Goal: Book appointment/travel/reservation

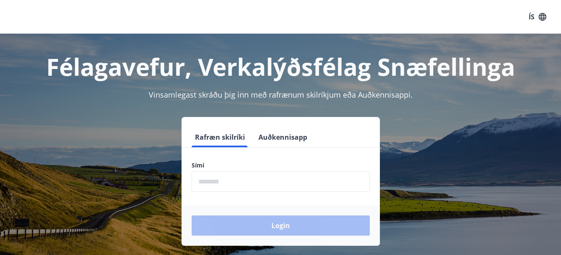
click at [226, 181] on input "phone" at bounding box center [281, 181] width 178 height 21
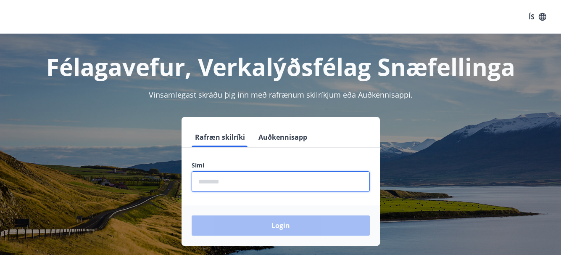
type input "********"
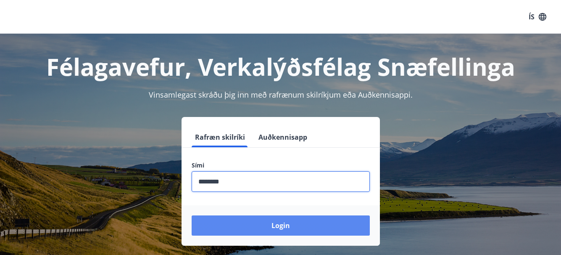
click at [278, 225] on button "Login" at bounding box center [281, 225] width 178 height 20
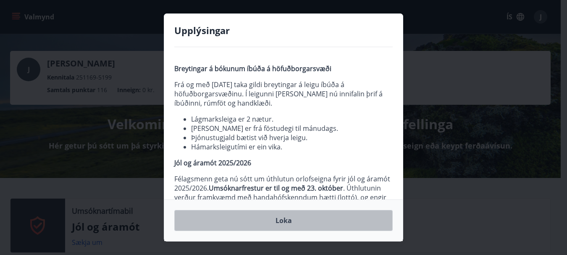
click at [285, 220] on button "Loka" at bounding box center [283, 220] width 219 height 21
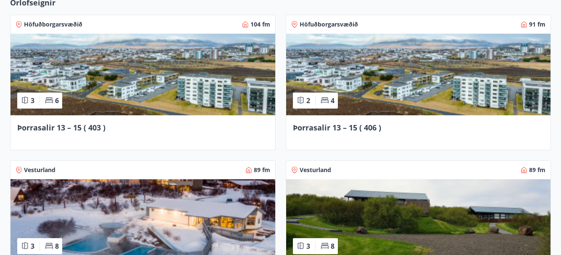
scroll to position [605, 0]
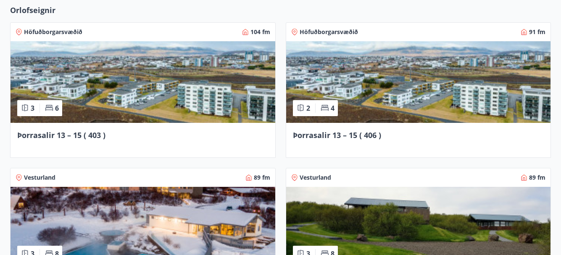
click at [151, 100] on img at bounding box center [143, 82] width 265 height 82
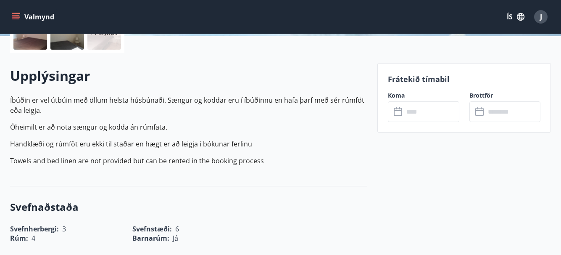
scroll to position [219, 0]
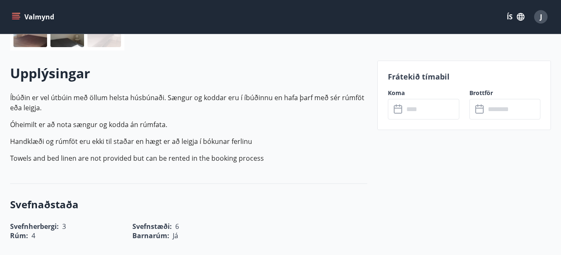
click at [399, 111] on icon at bounding box center [399, 109] width 10 height 10
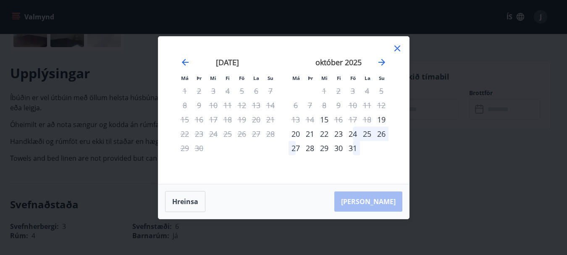
click at [295, 135] on div "20" at bounding box center [296, 133] width 14 height 14
click at [295, 133] on div "20" at bounding box center [296, 133] width 14 height 14
click at [186, 199] on button "Hreinsa" at bounding box center [185, 201] width 40 height 21
click at [295, 132] on div "20" at bounding box center [296, 133] width 14 height 14
click at [325, 132] on div "22" at bounding box center [324, 133] width 14 height 14
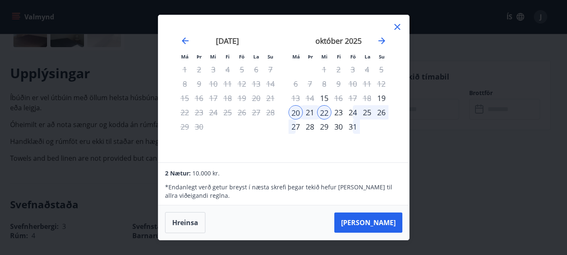
click at [398, 25] on icon at bounding box center [398, 27] width 10 height 10
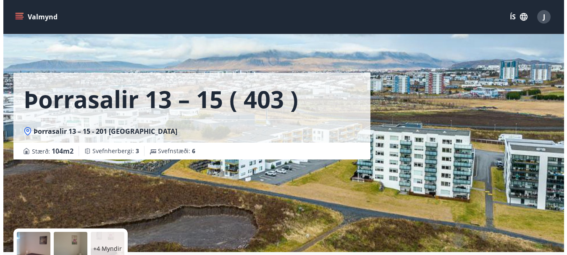
scroll to position [0, 0]
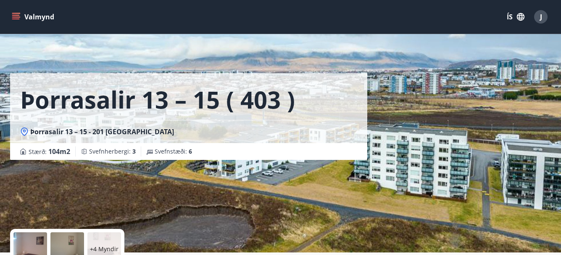
click at [540, 16] on span "J" at bounding box center [541, 16] width 2 height 9
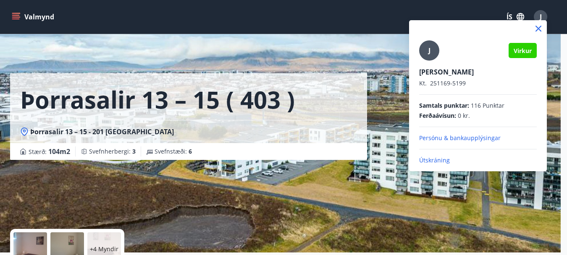
click at [437, 158] on p "Útskráning" at bounding box center [478, 160] width 118 height 8
